Goal: Check status: Check status

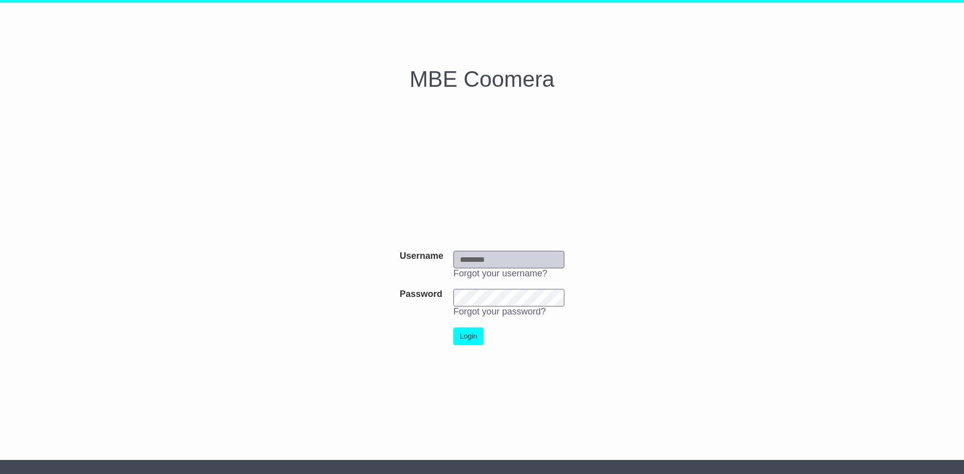
type input "**********"
click at [482, 340] on button "Login" at bounding box center [468, 337] width 30 height 18
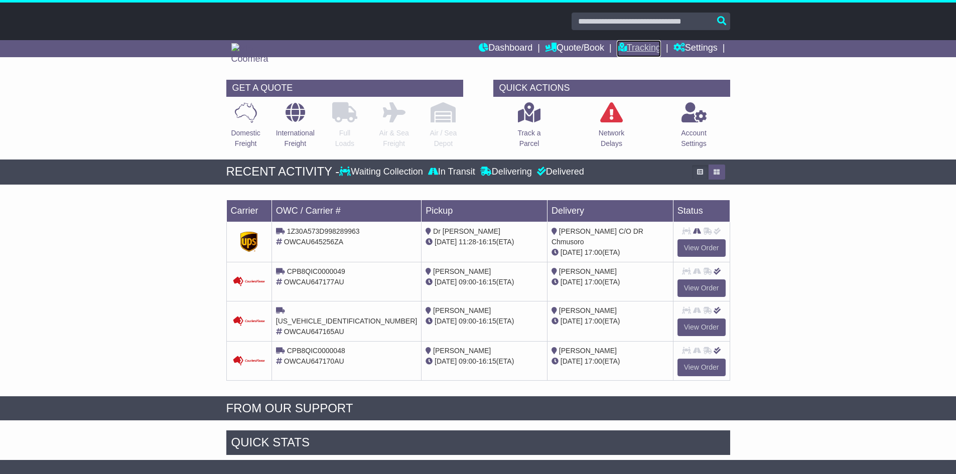
click at [627, 48] on link "Tracking" at bounding box center [639, 48] width 44 height 17
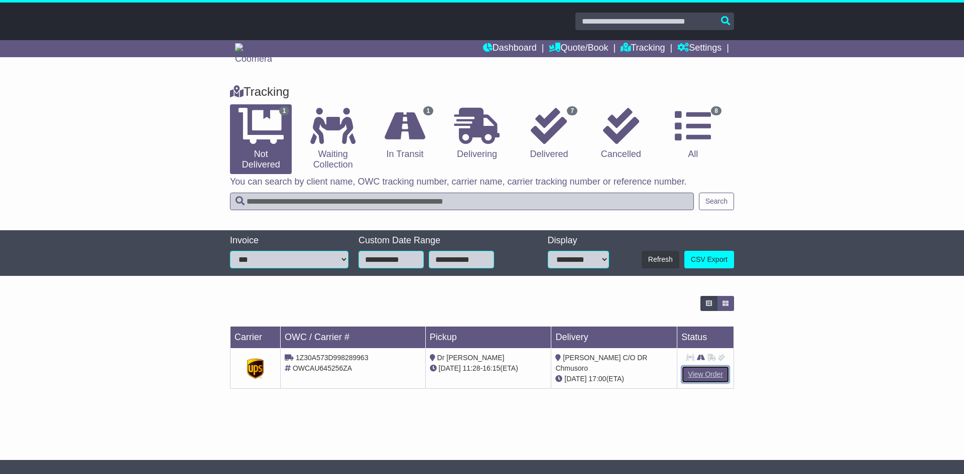
click at [704, 378] on link "View Order" at bounding box center [705, 375] width 48 height 18
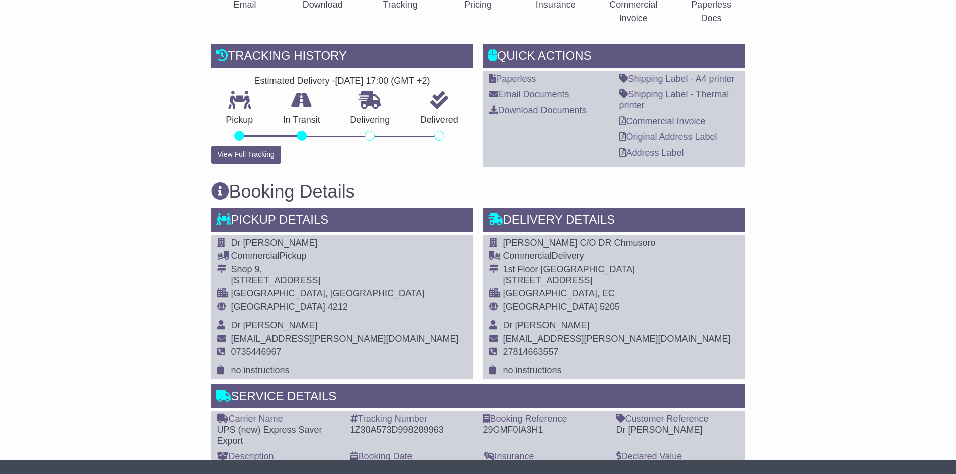
scroll to position [251, 0]
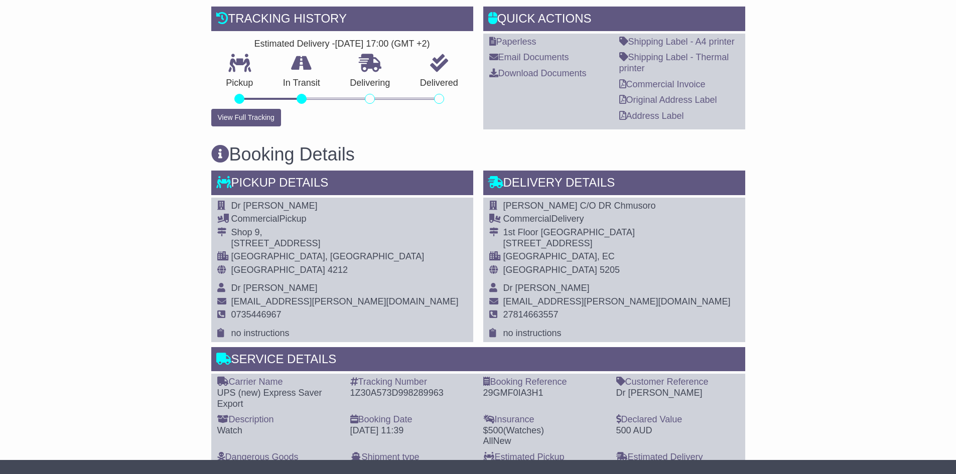
click at [600, 272] on span "5205" at bounding box center [610, 270] width 20 height 10
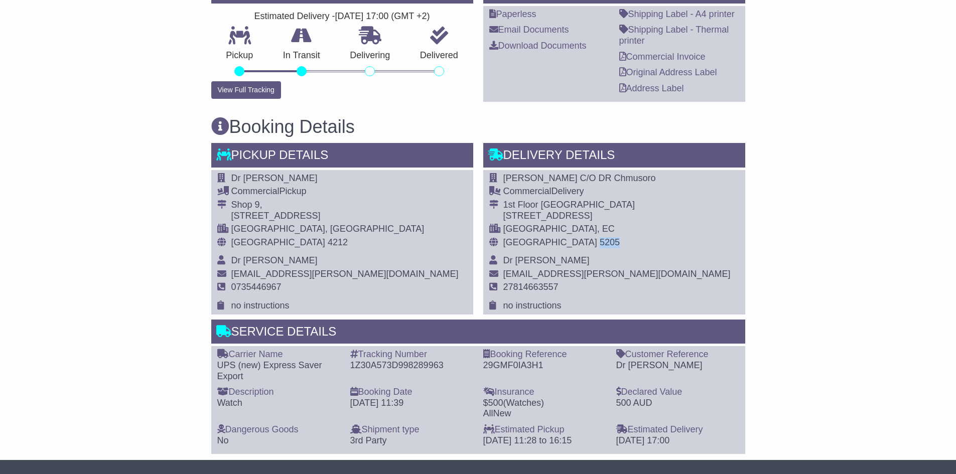
scroll to position [301, 0]
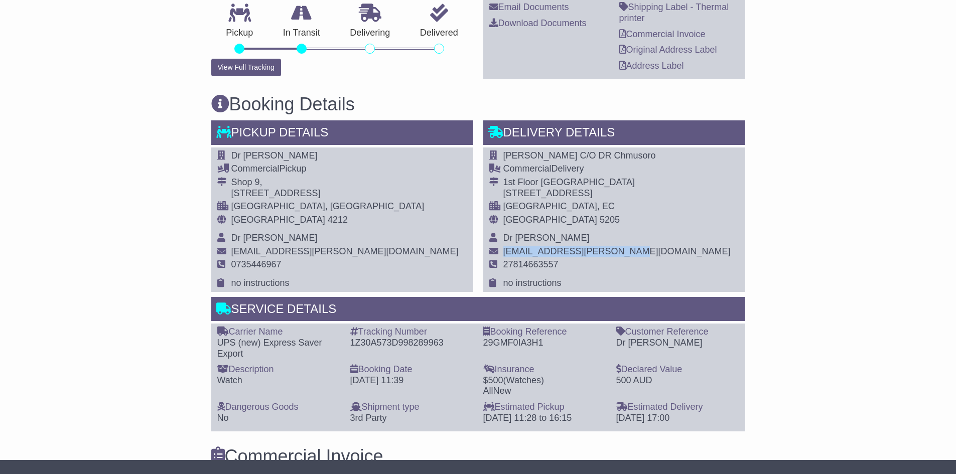
drag, startPoint x: 579, startPoint y: 257, endPoint x: 496, endPoint y: 257, distance: 82.3
click at [496, 257] on tr "[EMAIL_ADDRESS][PERSON_NAME][DOMAIN_NAME]" at bounding box center [609, 253] width 241 height 14
click at [586, 271] on td "27814663557" at bounding box center [616, 269] width 227 height 19
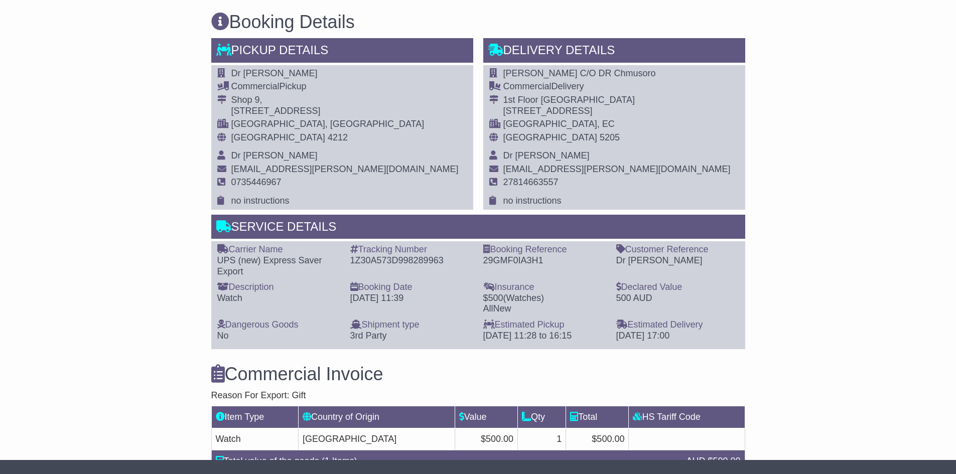
scroll to position [402, 0]
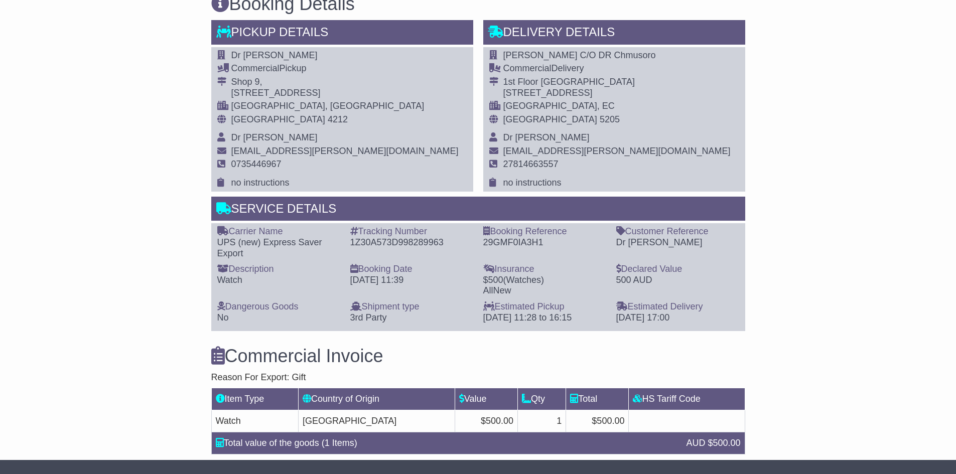
click at [308, 167] on td "0735446967" at bounding box center [344, 168] width 227 height 19
